Goal: Entertainment & Leisure: Browse casually

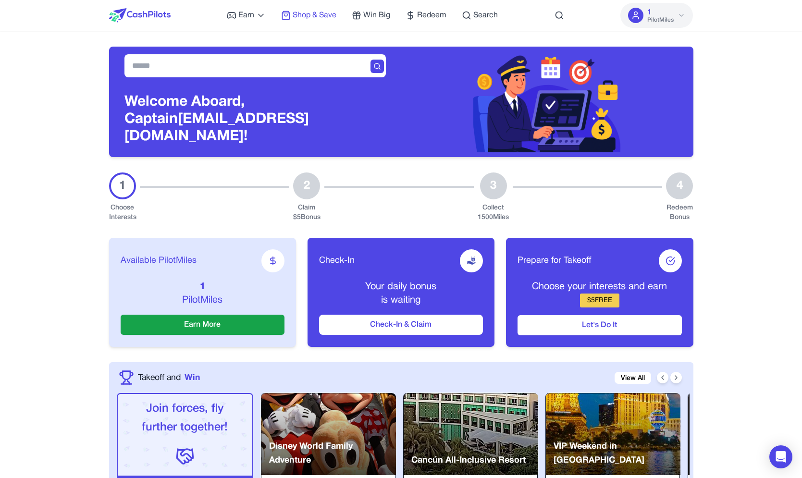
click at [307, 15] on span "Shop & Save" at bounding box center [315, 16] width 44 height 12
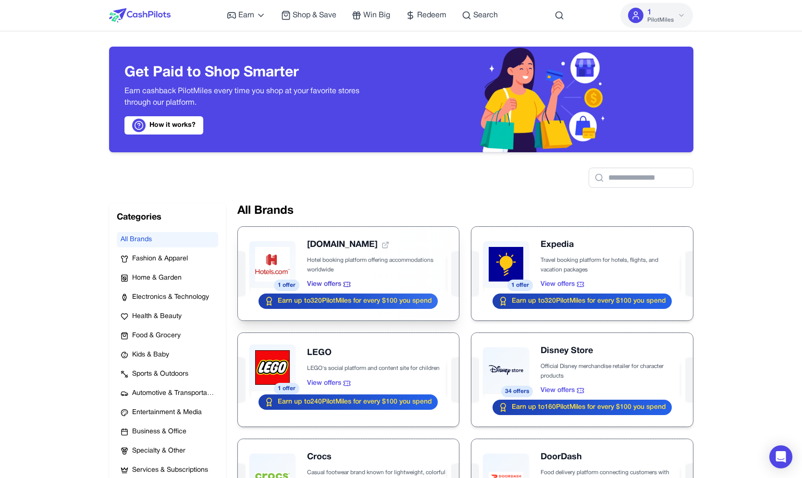
click at [268, 249] on div at bounding box center [348, 274] width 221 height 94
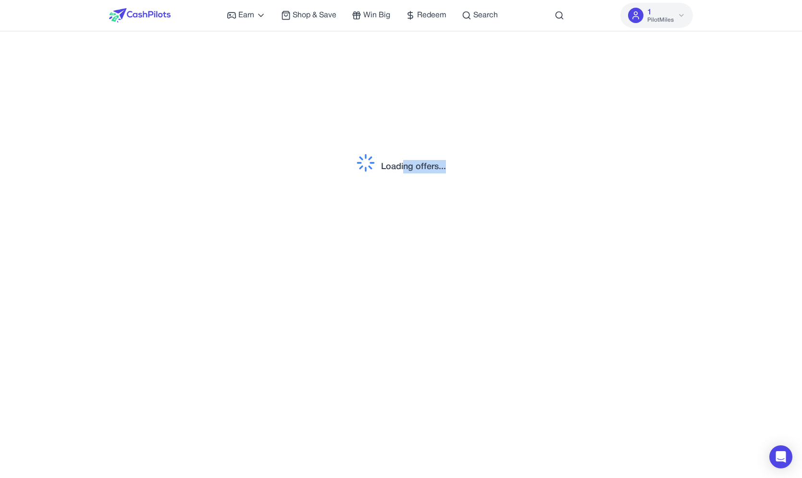
drag, startPoint x: 404, startPoint y: 167, endPoint x: 588, endPoint y: 211, distance: 189.2
click at [588, 211] on div "Loading offers..." at bounding box center [401, 167] width 584 height 240
click at [445, 172] on div "Loading offers..." at bounding box center [413, 166] width 65 height 13
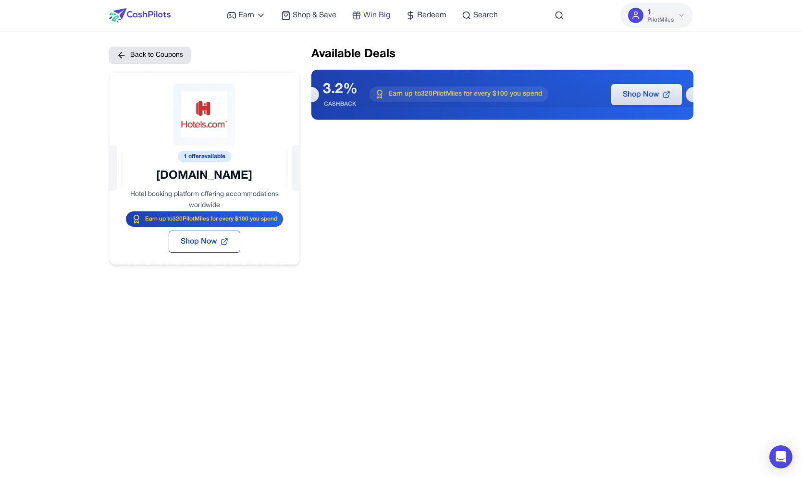
click at [375, 19] on span "Win Big" at bounding box center [376, 16] width 27 height 12
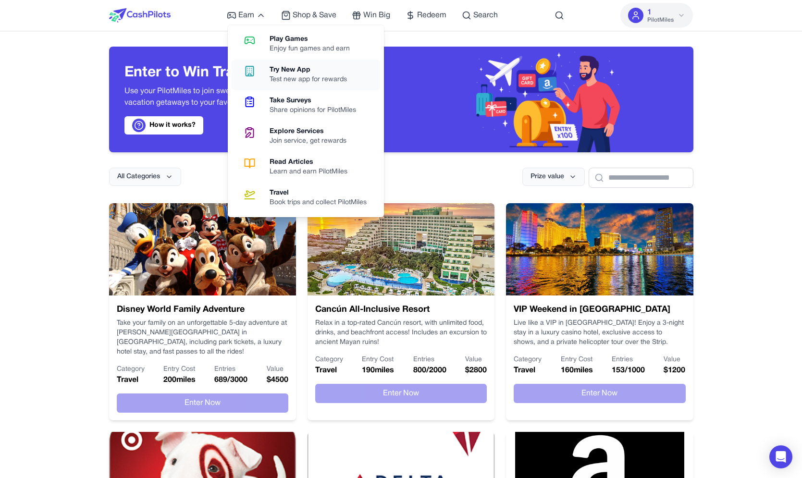
click at [261, 84] on link "Try New App Test new app for rewards" at bounding box center [306, 75] width 148 height 31
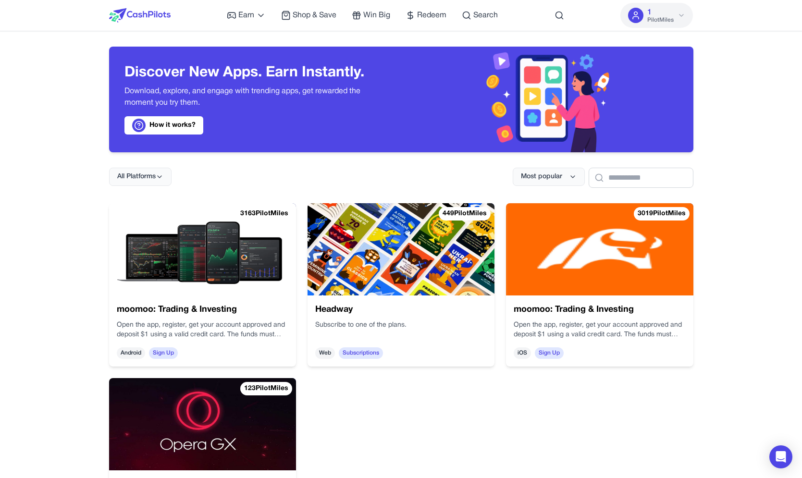
click at [241, 255] on img at bounding box center [202, 249] width 187 height 92
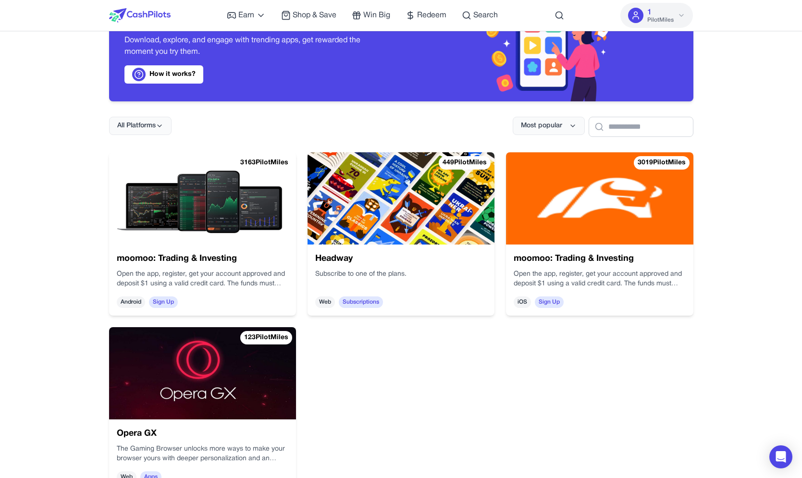
scroll to position [63, 0]
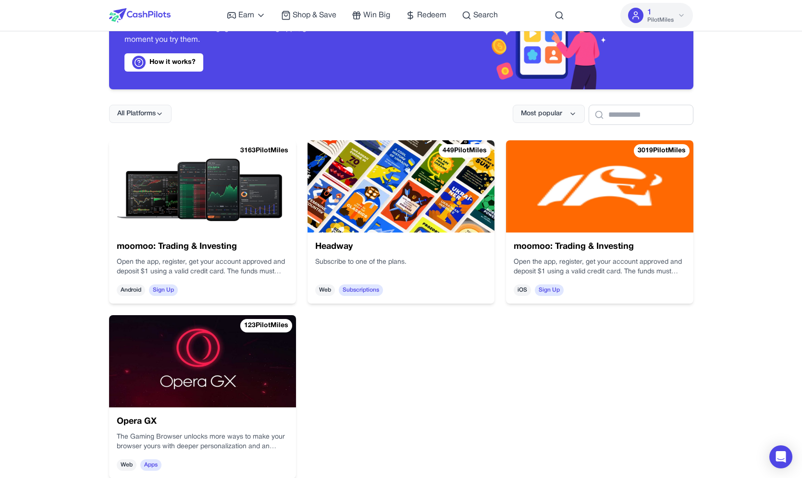
click at [396, 223] on img at bounding box center [401, 186] width 187 height 92
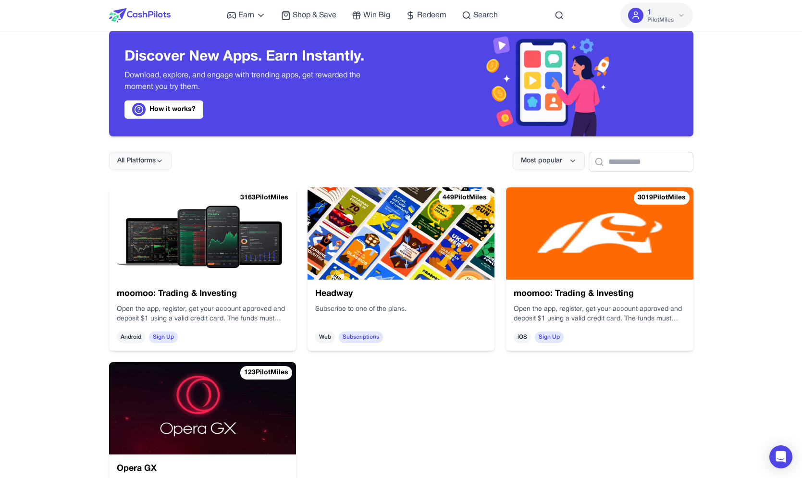
scroll to position [0, 0]
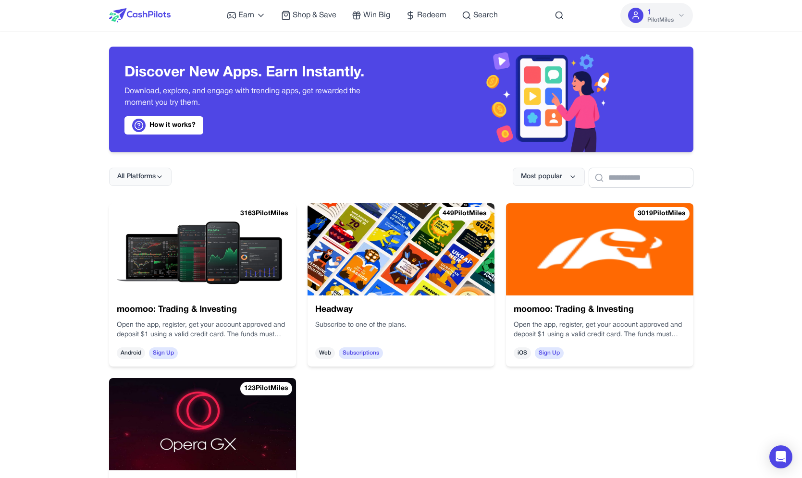
click at [212, 412] on img at bounding box center [202, 424] width 187 height 92
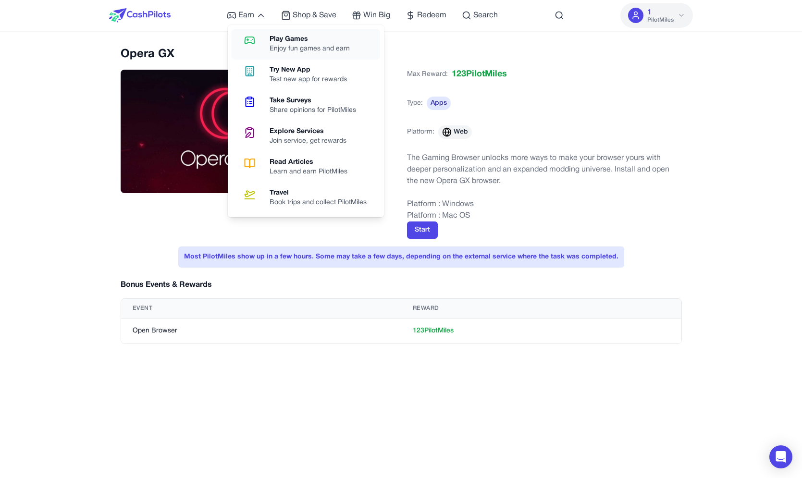
click at [262, 40] on icon at bounding box center [249, 41] width 25 height 12
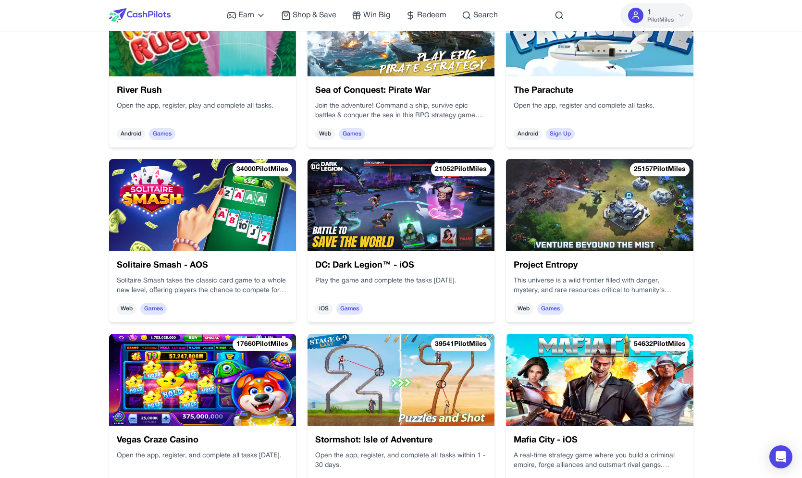
scroll to position [400, 0]
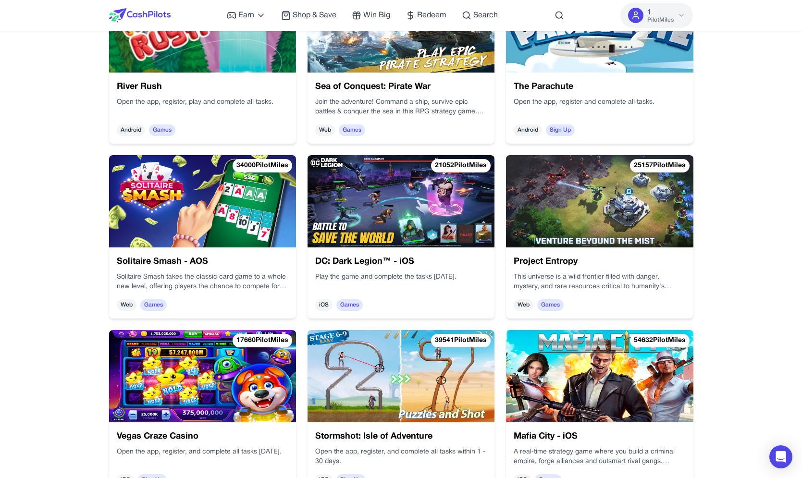
click at [559, 202] on img at bounding box center [599, 201] width 187 height 92
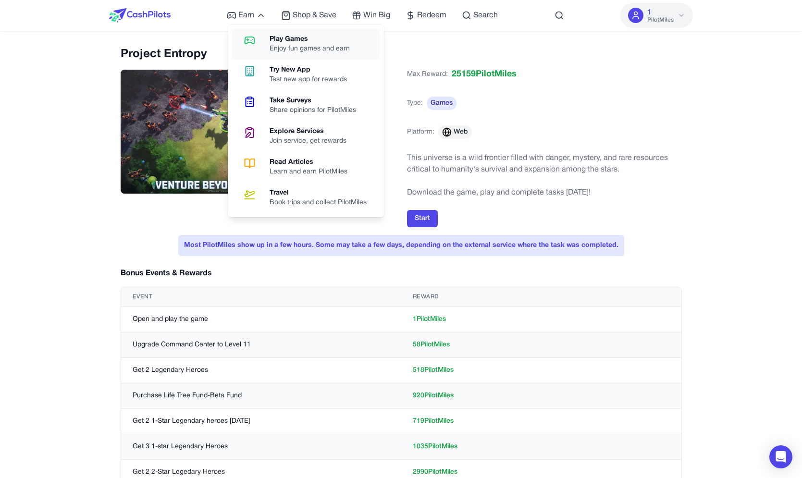
click at [268, 43] on link "Play Games Enjoy fun games and earn" at bounding box center [306, 44] width 148 height 31
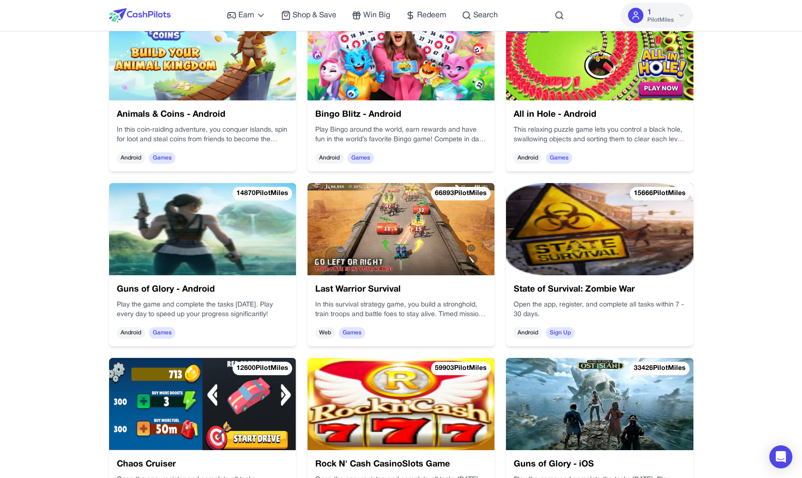
scroll to position [931, 0]
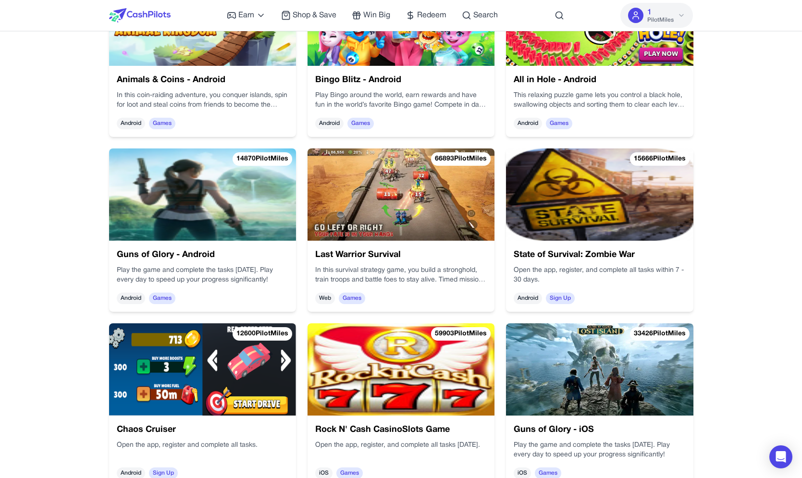
click at [362, 206] on img at bounding box center [401, 194] width 187 height 92
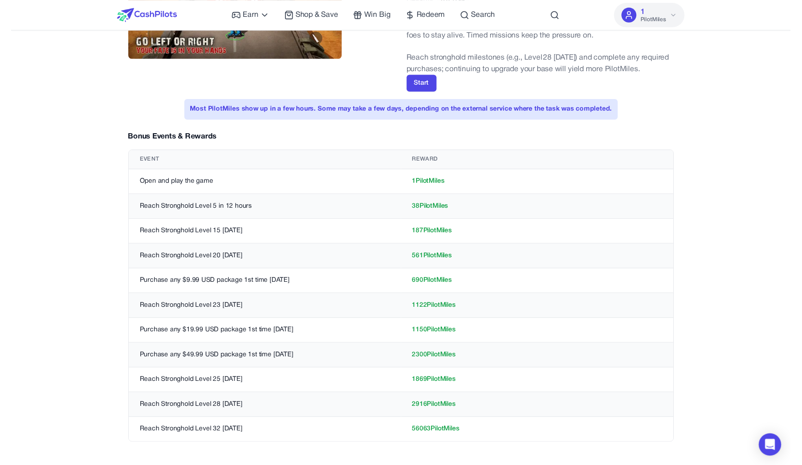
scroll to position [0, 0]
